Goal: Task Accomplishment & Management: Use online tool/utility

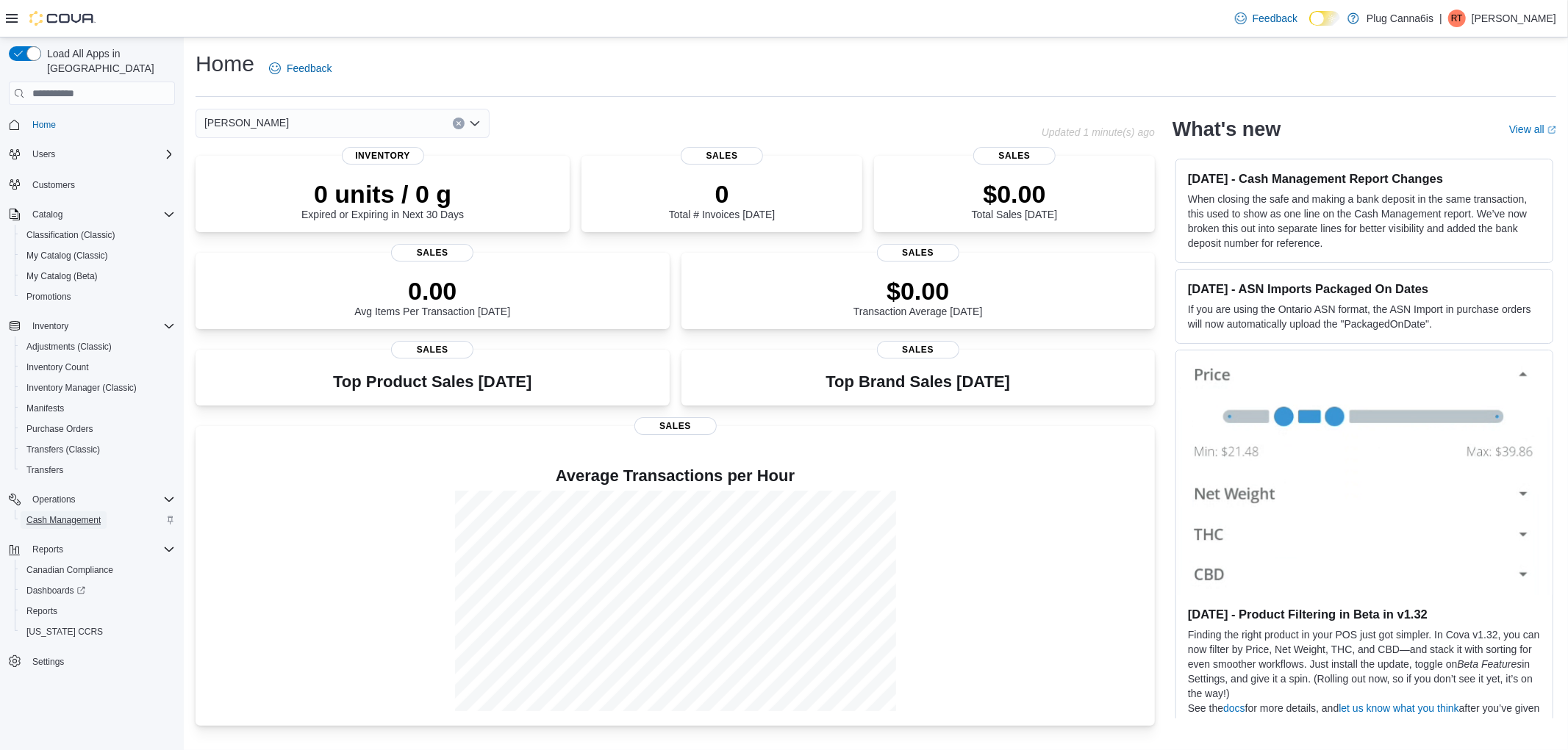
click at [56, 514] on span "Cash Management" at bounding box center [64, 520] width 75 height 12
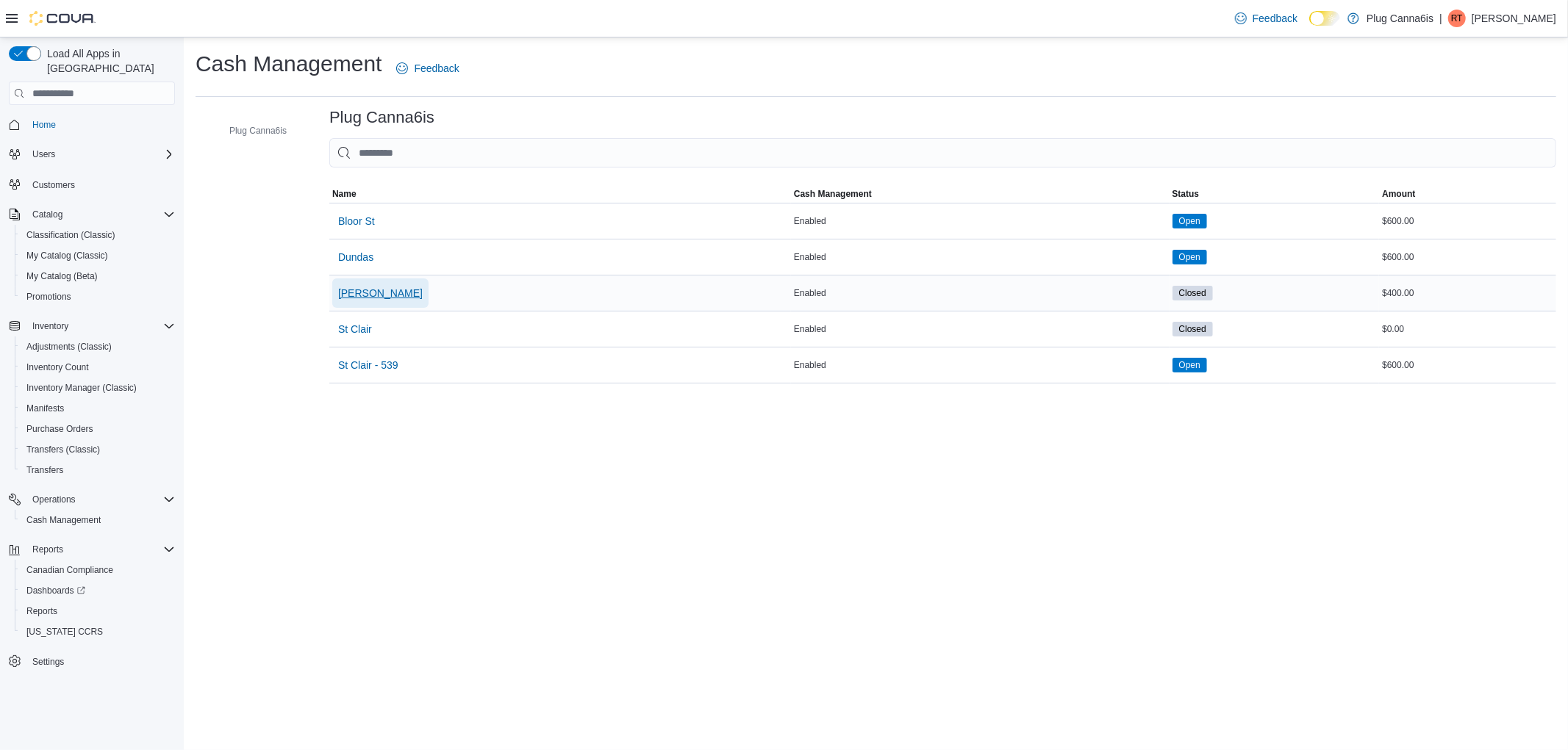
click at [342, 289] on span "[PERSON_NAME]" at bounding box center [381, 292] width 85 height 14
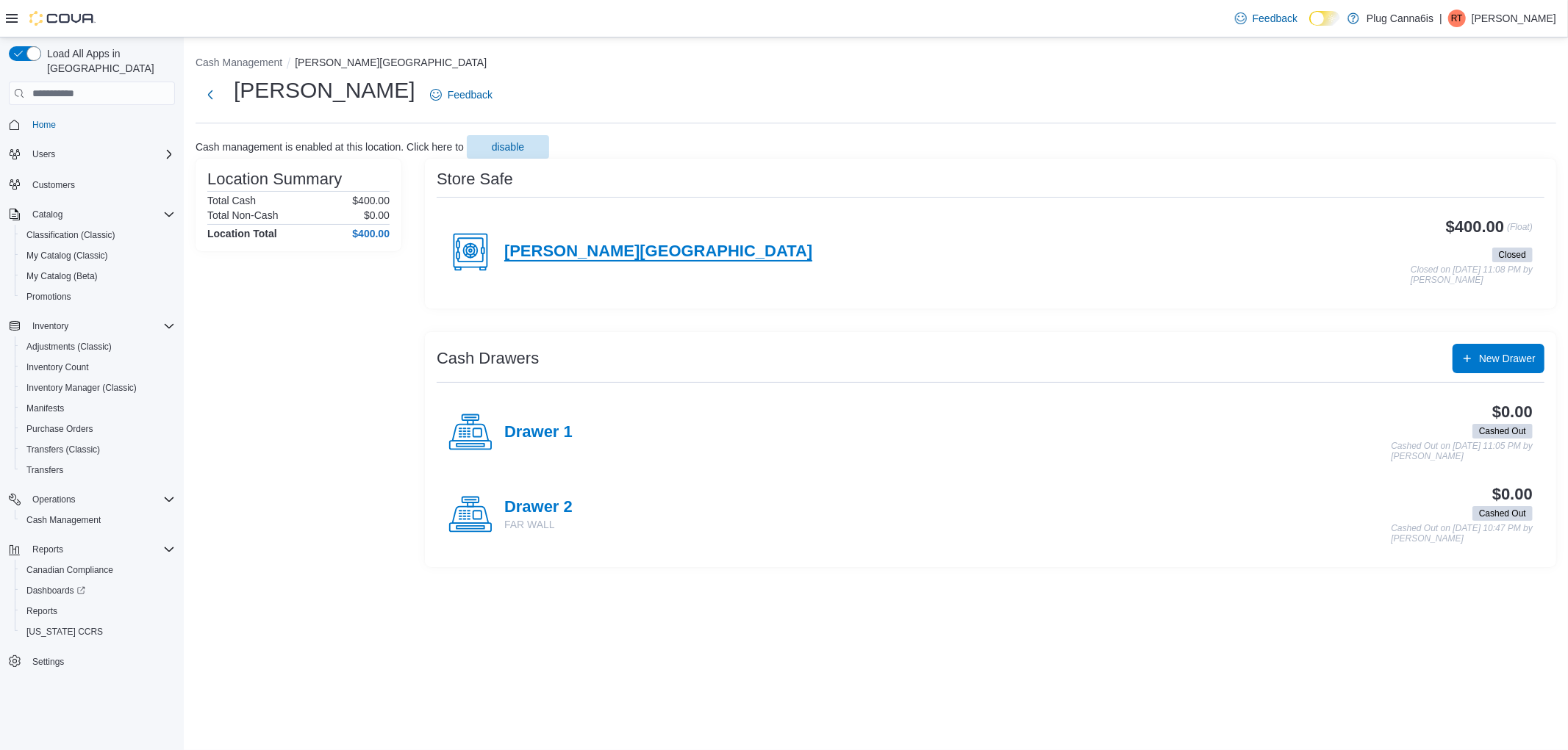
click at [597, 242] on h4 "Sheppard Avenue East" at bounding box center [658, 252] width 308 height 19
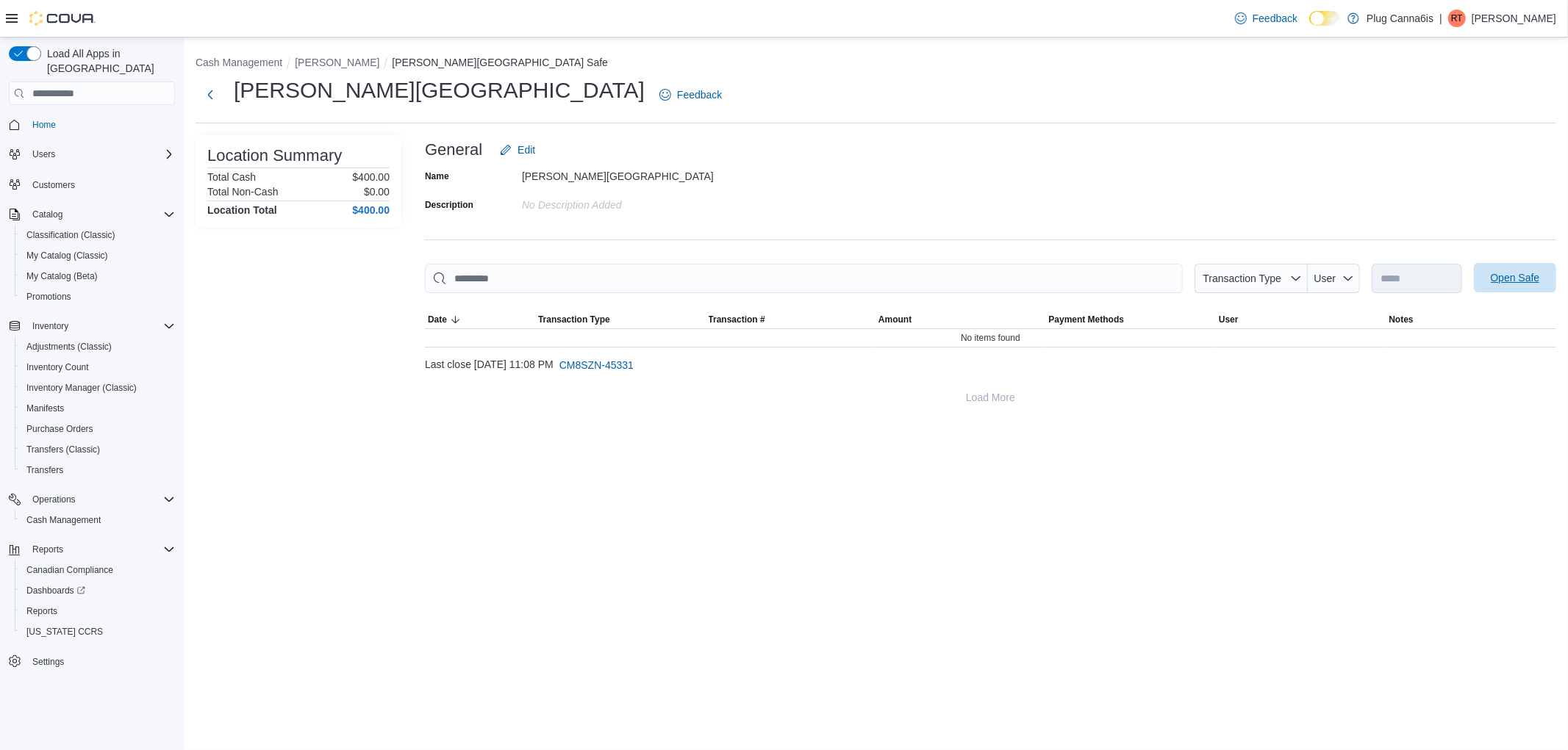
click at [1526, 275] on span "Open Safe" at bounding box center [1515, 277] width 49 height 14
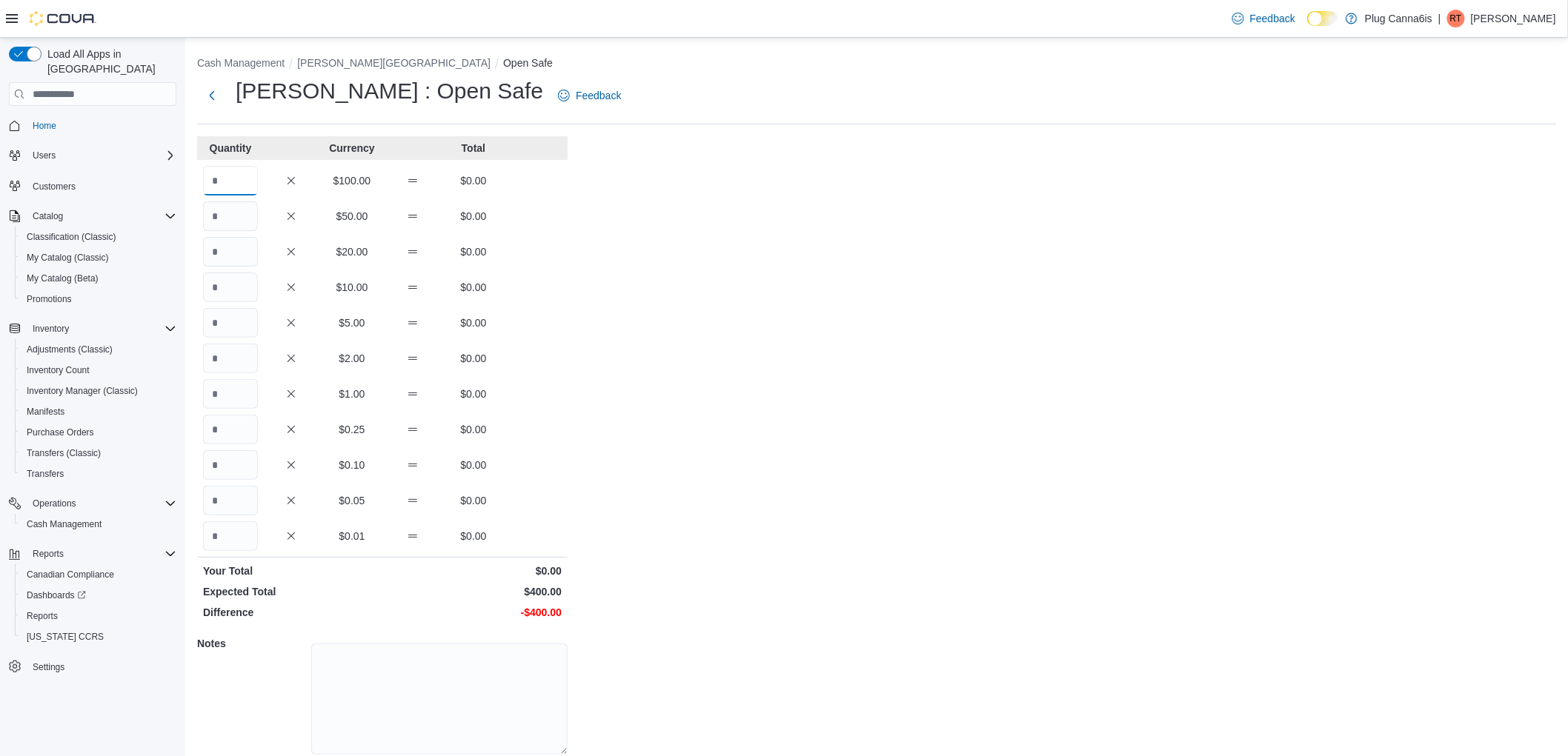
click at [249, 179] on input "Quantity" at bounding box center [231, 180] width 55 height 30
type input "*"
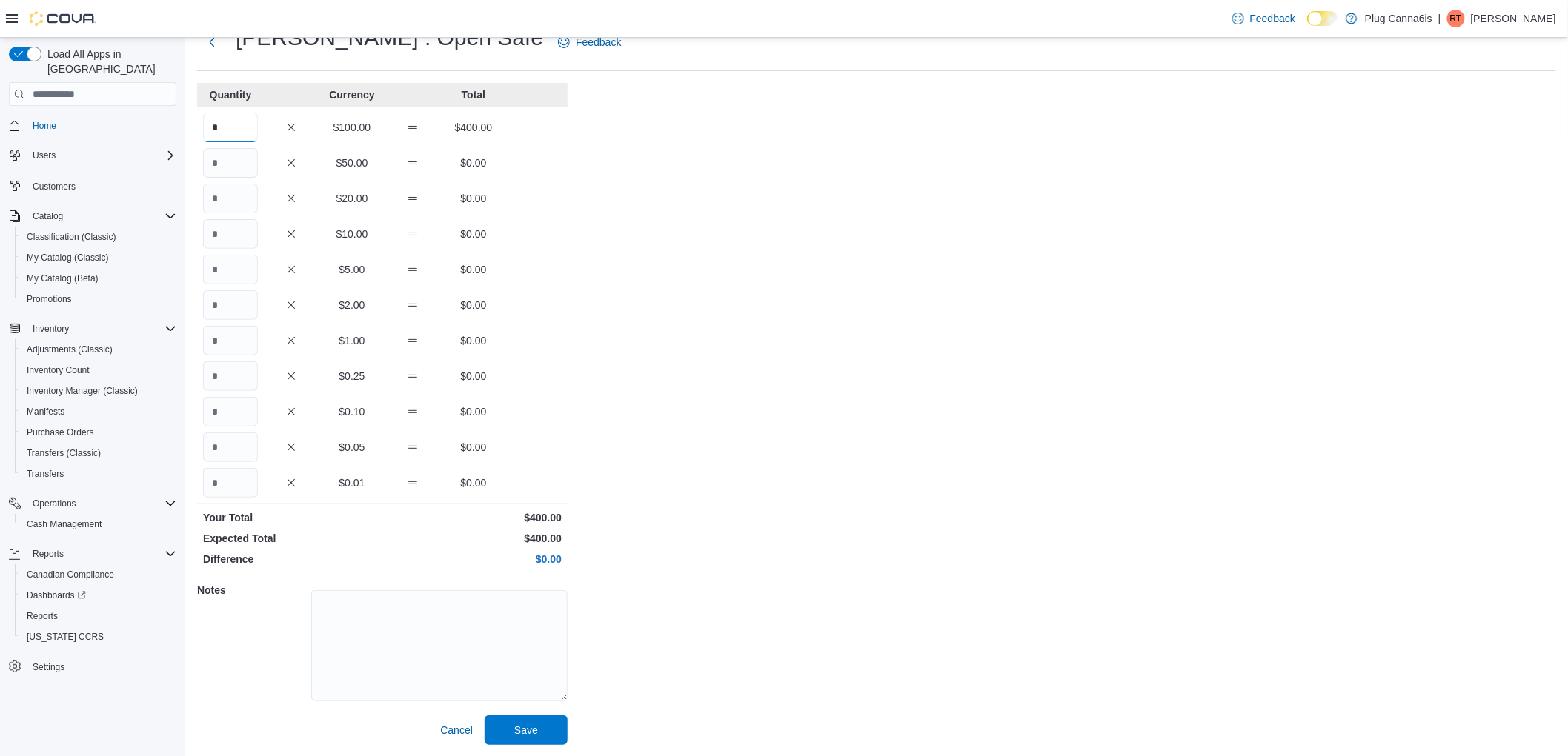
scroll to position [54, 0]
click at [517, 727] on span "Save" at bounding box center [526, 729] width 24 height 15
